Goal: Transaction & Acquisition: Purchase product/service

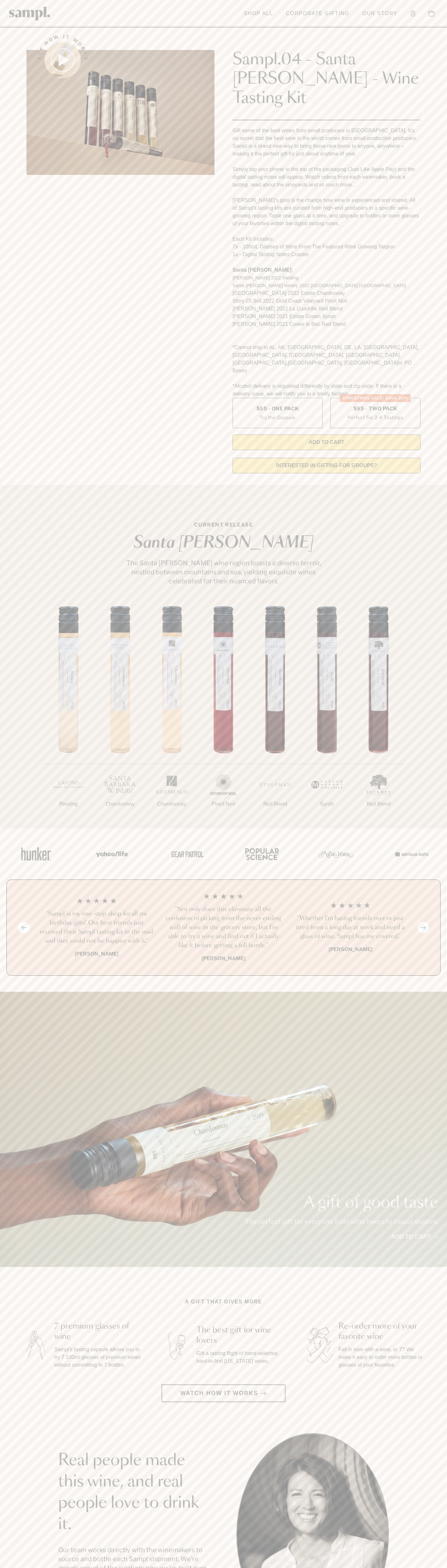
click at [394, 30] on div "Sampl.04 - Santa [PERSON_NAME] - Wine Tasting Kit Gift some of the best wines f…" at bounding box center [326, 237] width 188 height 424
click at [442, 521] on section "CURRENT RELEASE [GEOGRAPHIC_DATA][PERSON_NAME] The [GEOGRAPHIC_DATA][PERSON_NAM…" at bounding box center [224, 657] width 447 height 343
click at [218, 1567] on html "Skip to main content Toggle navigation menu Shop All Corporate Gifting Our Stor…" at bounding box center [224, 1304] width 447 height 2608
click at [23, 692] on div "1/7 Riesling 2/7 Chardonnay 3/7" at bounding box center [224, 717] width 447 height 222
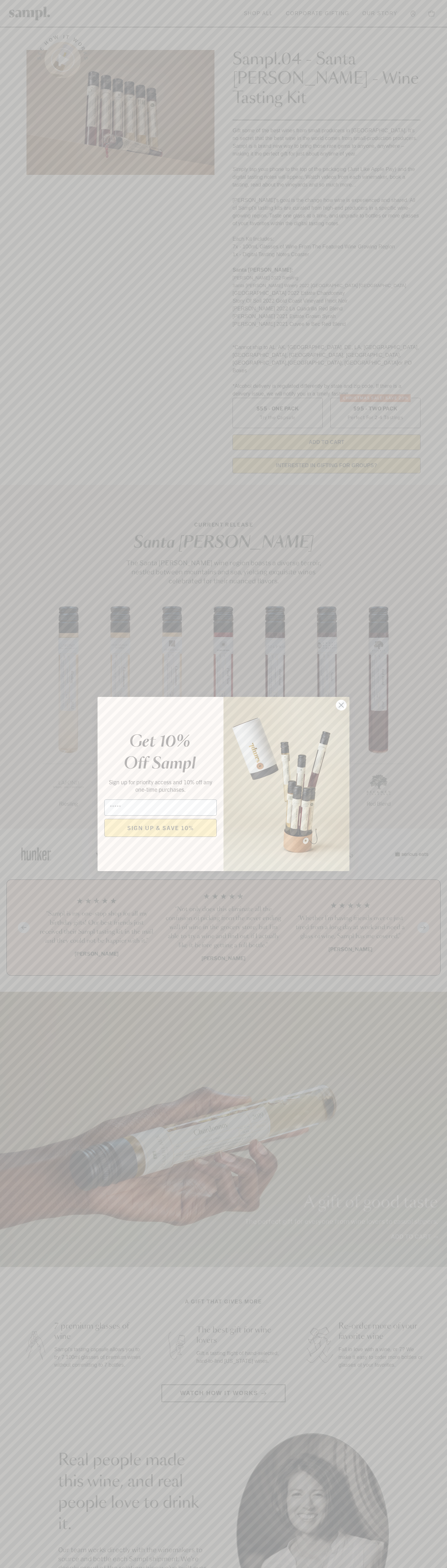
click at [341, 705] on icon "Close dialog" at bounding box center [341, 705] width 4 height 4
